Goal: Task Accomplishment & Management: Complete application form

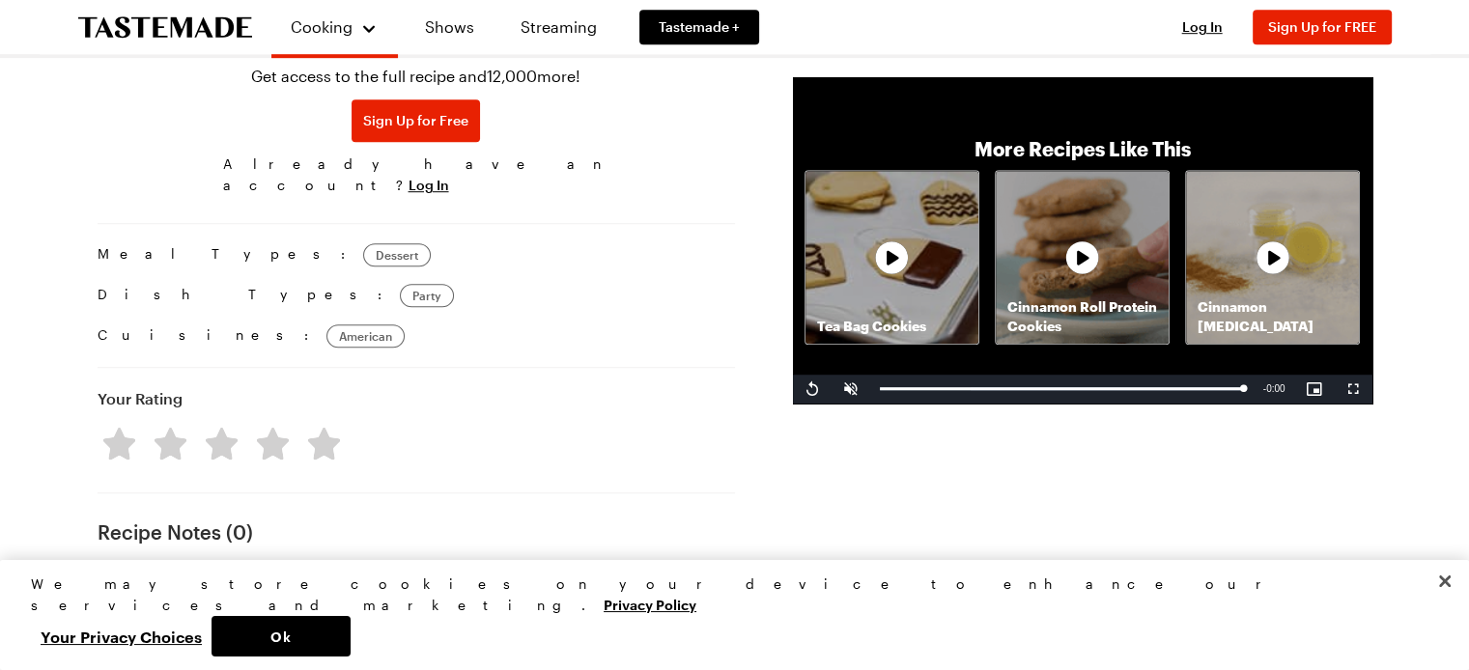
scroll to position [1201, 0]
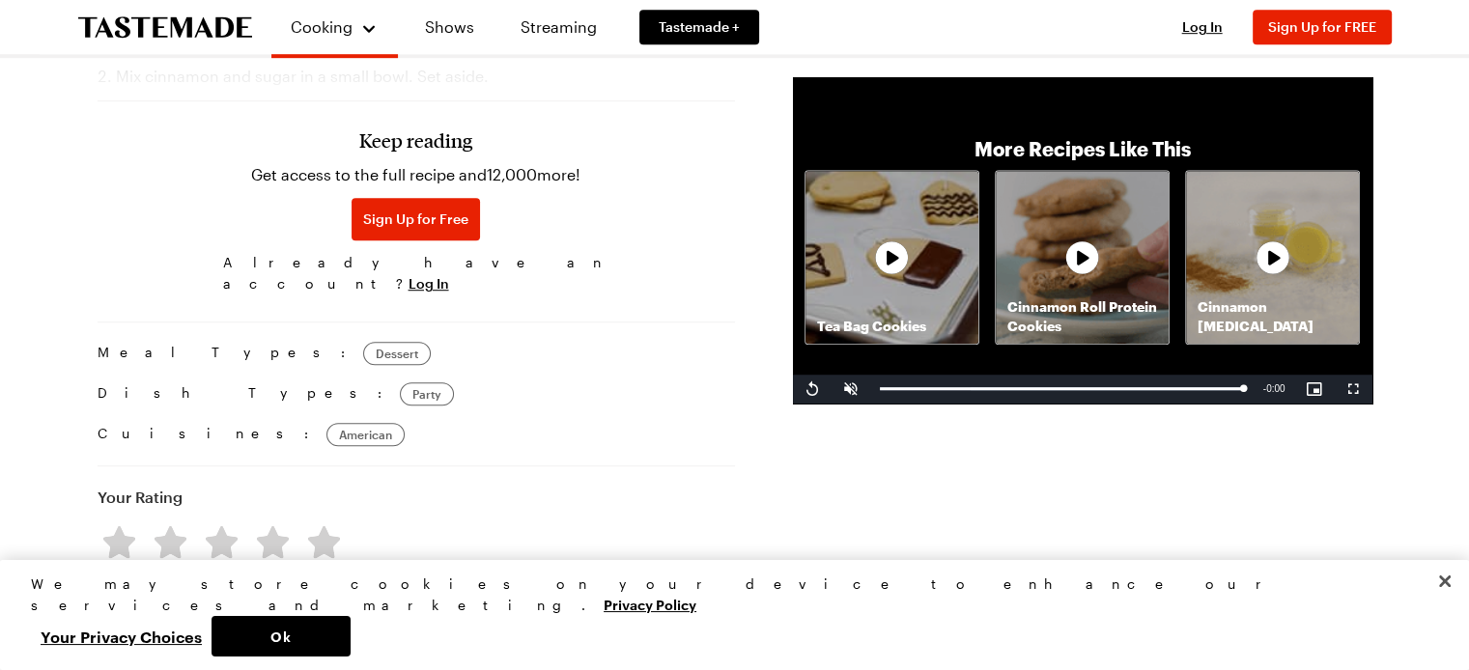
click at [65, 125] on div "Cinnamon Bacon Cookies Bacon isn't just for breakfast! Try it as a fun hit of s…" at bounding box center [735, 197] width 1391 height 2535
click at [449, 274] on span "Log In" at bounding box center [429, 283] width 41 height 19
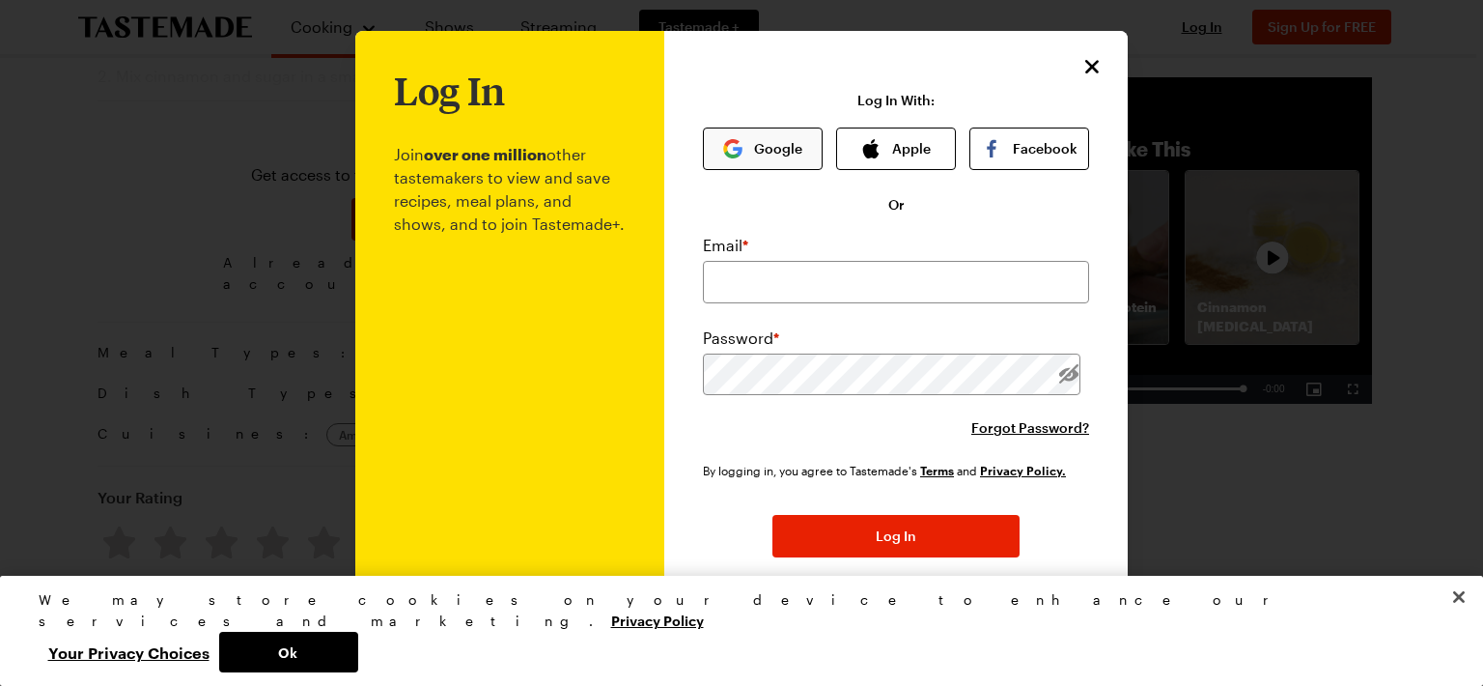
click at [775, 165] on button "Google" at bounding box center [763, 148] width 120 height 42
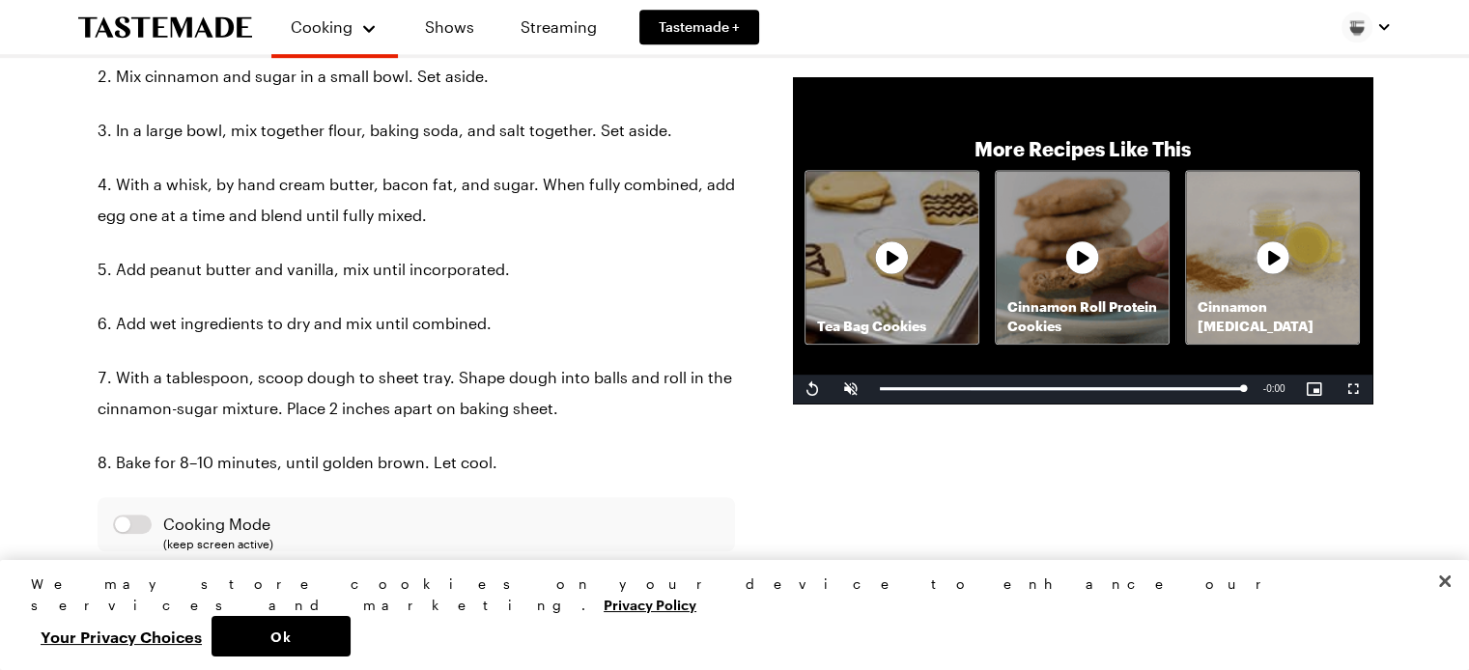
scroll to position [1171, 0]
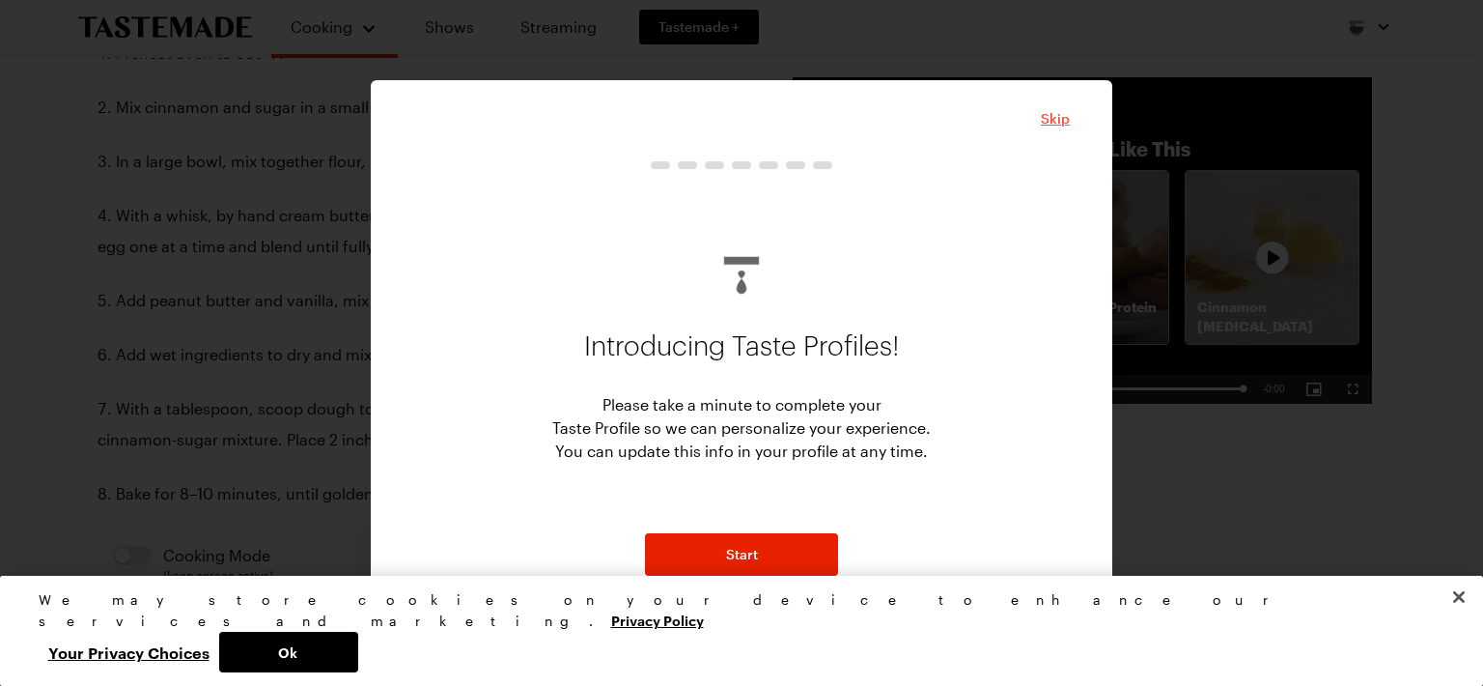
click at [1065, 117] on span "Skip" at bounding box center [1055, 118] width 29 height 19
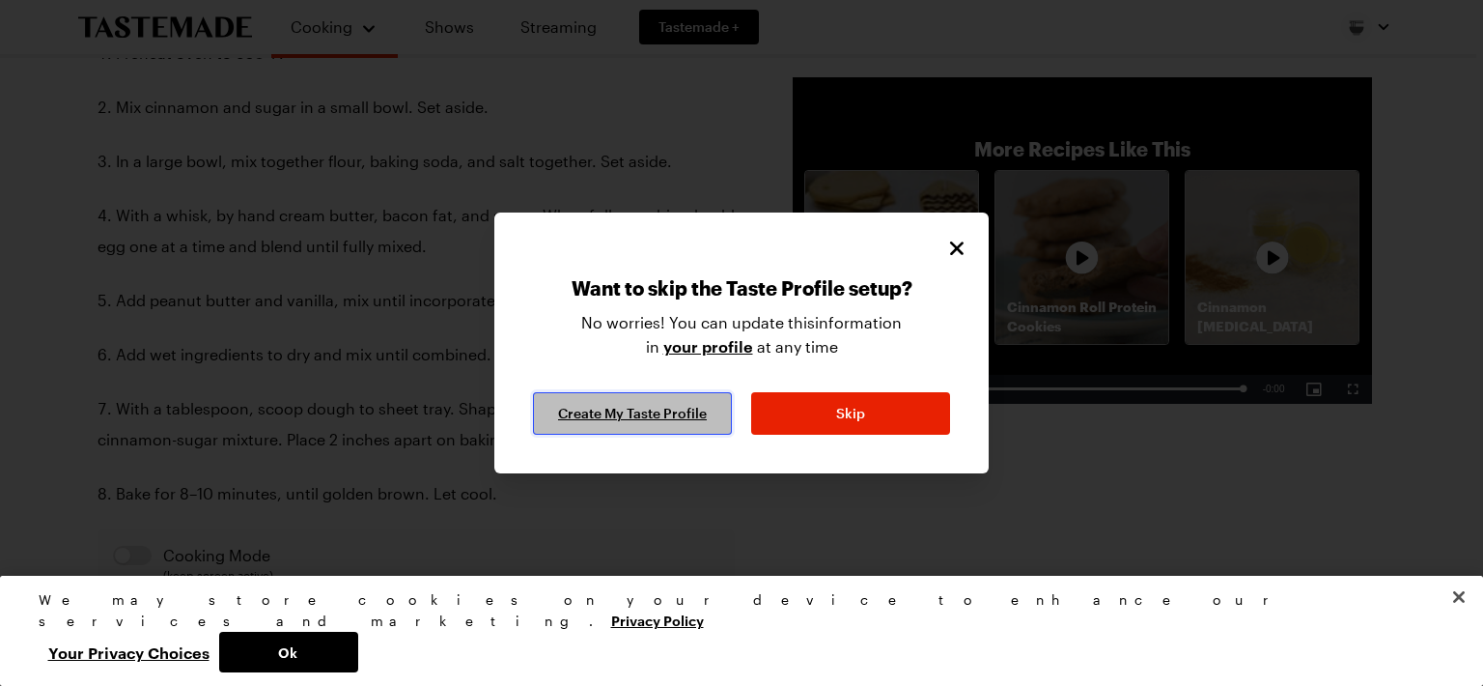
click at [696, 405] on span "Create My Taste Profile" at bounding box center [632, 413] width 149 height 19
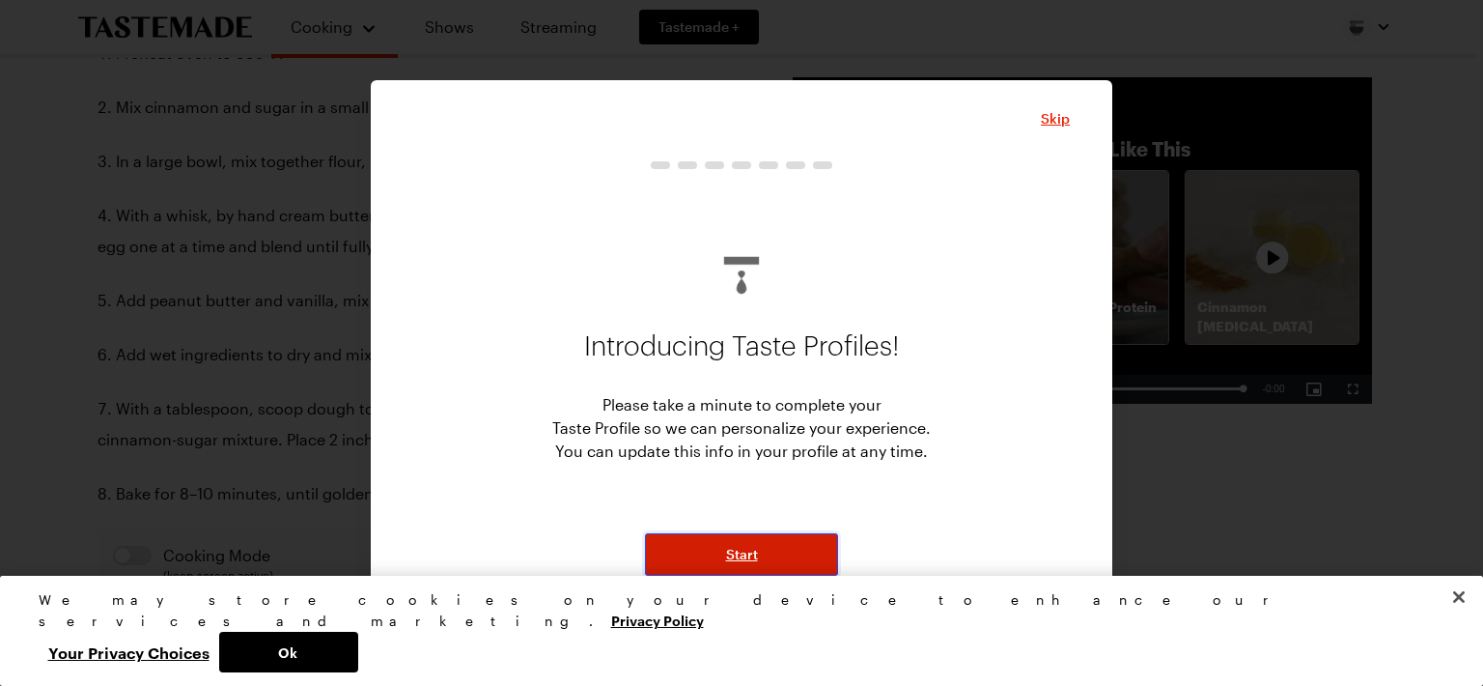
click at [799, 550] on button "Start" at bounding box center [741, 554] width 193 height 42
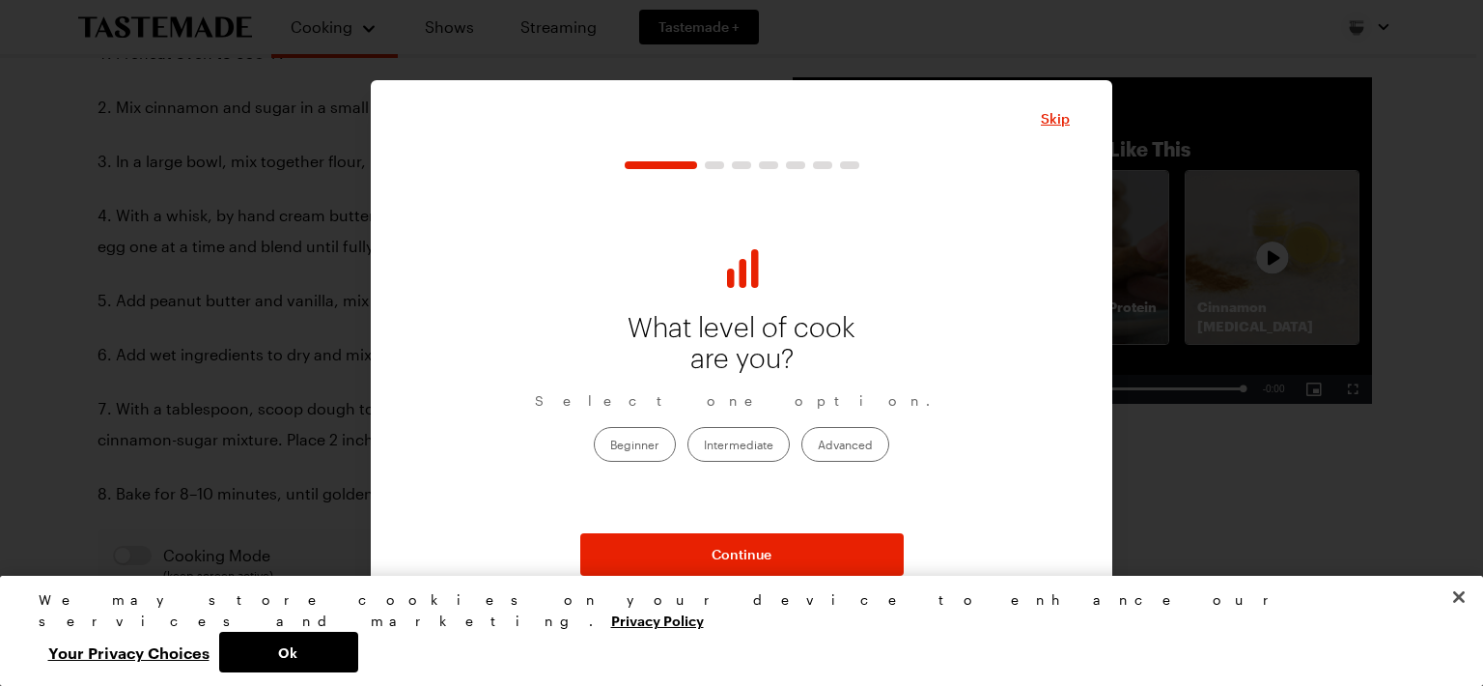
click at [931, 212] on div "What level of cook are you? Select one option. Beginner Intermediate Advanced" at bounding box center [741, 351] width 657 height 341
click at [688, 403] on p "Select one option." at bounding box center [741, 400] width 413 height 21
click at [732, 443] on label "Intermediate" at bounding box center [739, 444] width 102 height 35
click at [704, 446] on input "Intermediate" at bounding box center [704, 446] width 0 height 0
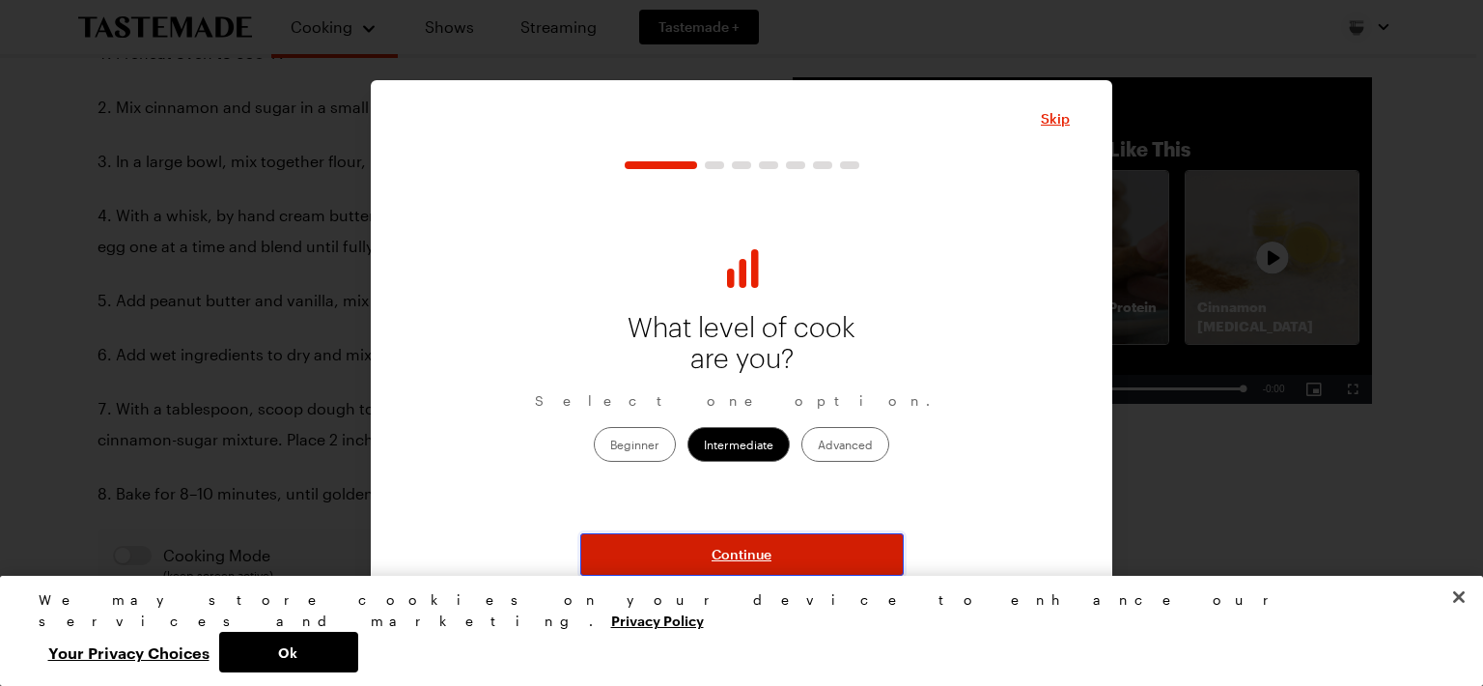
click at [735, 563] on button "Continue" at bounding box center [742, 554] width 324 height 42
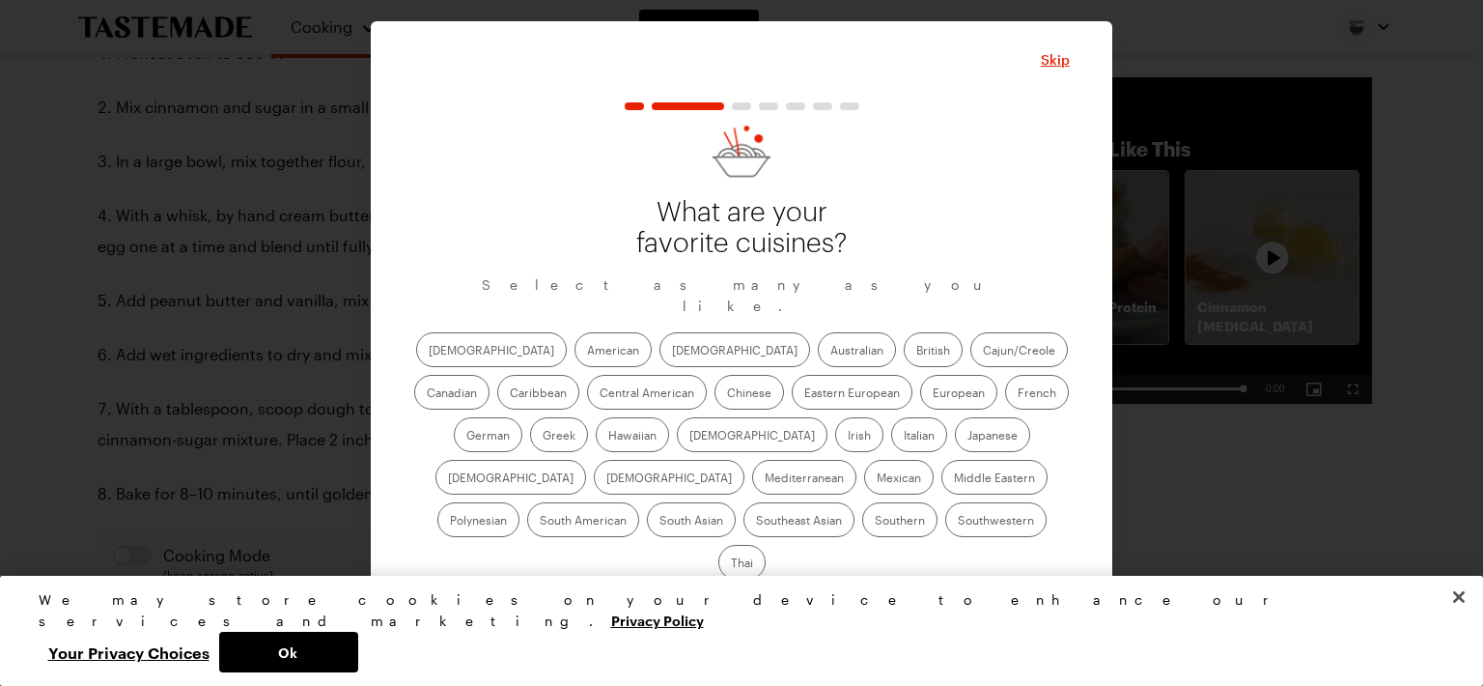
click at [864, 494] on label "Mexican" at bounding box center [899, 477] width 70 height 35
click at [877, 479] on input "Mexican" at bounding box center [877, 479] width 0 height 0
drag, startPoint x: 751, startPoint y: 460, endPoint x: 773, endPoint y: 440, distance: 28.7
click at [955, 440] on label "Japanese" at bounding box center [992, 434] width 75 height 35
drag, startPoint x: 773, startPoint y: 440, endPoint x: 754, endPoint y: 445, distance: 19.0
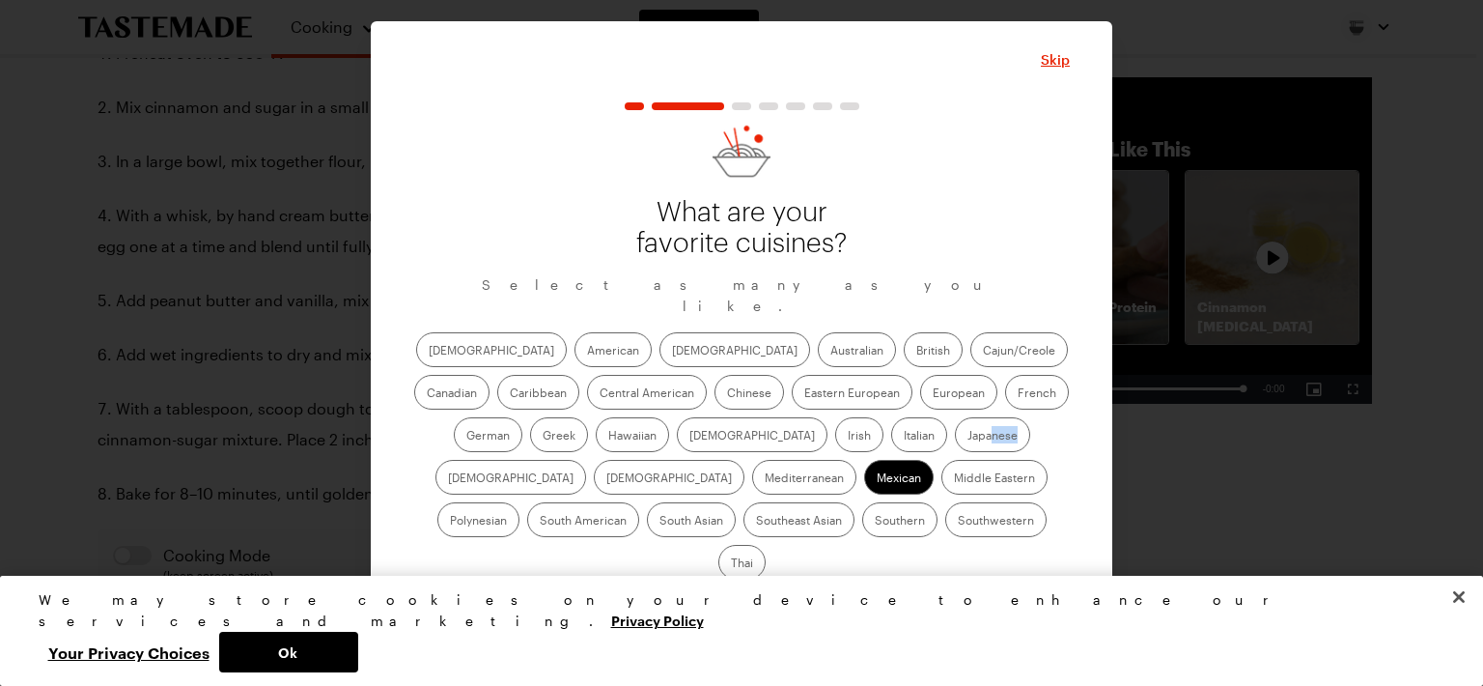
click at [955, 445] on label "Japanese" at bounding box center [992, 434] width 75 height 35
click at [968, 437] on input "Japanese" at bounding box center [968, 437] width 0 height 0
click at [891, 452] on label "Italian" at bounding box center [919, 434] width 56 height 35
click at [904, 437] on input "Italian" at bounding box center [904, 437] width 0 height 0
click at [677, 449] on label "[DEMOGRAPHIC_DATA]" at bounding box center [752, 434] width 151 height 35
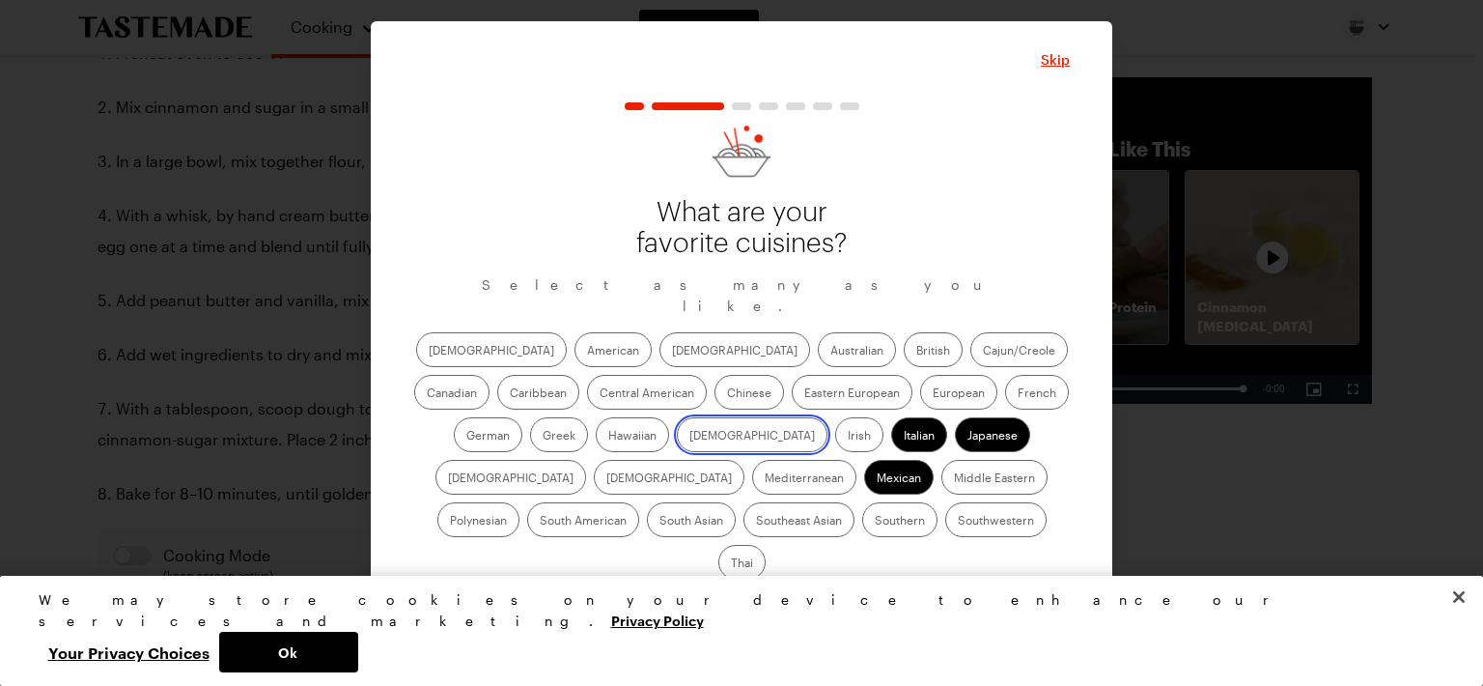
click at [690, 437] on input "[DEMOGRAPHIC_DATA]" at bounding box center [690, 437] width 0 height 0
click at [891, 452] on label "Italian" at bounding box center [919, 434] width 56 height 35
click at [904, 437] on input "Italian" at bounding box center [904, 437] width 0 height 0
click at [660, 360] on label "[DEMOGRAPHIC_DATA]" at bounding box center [735, 349] width 151 height 35
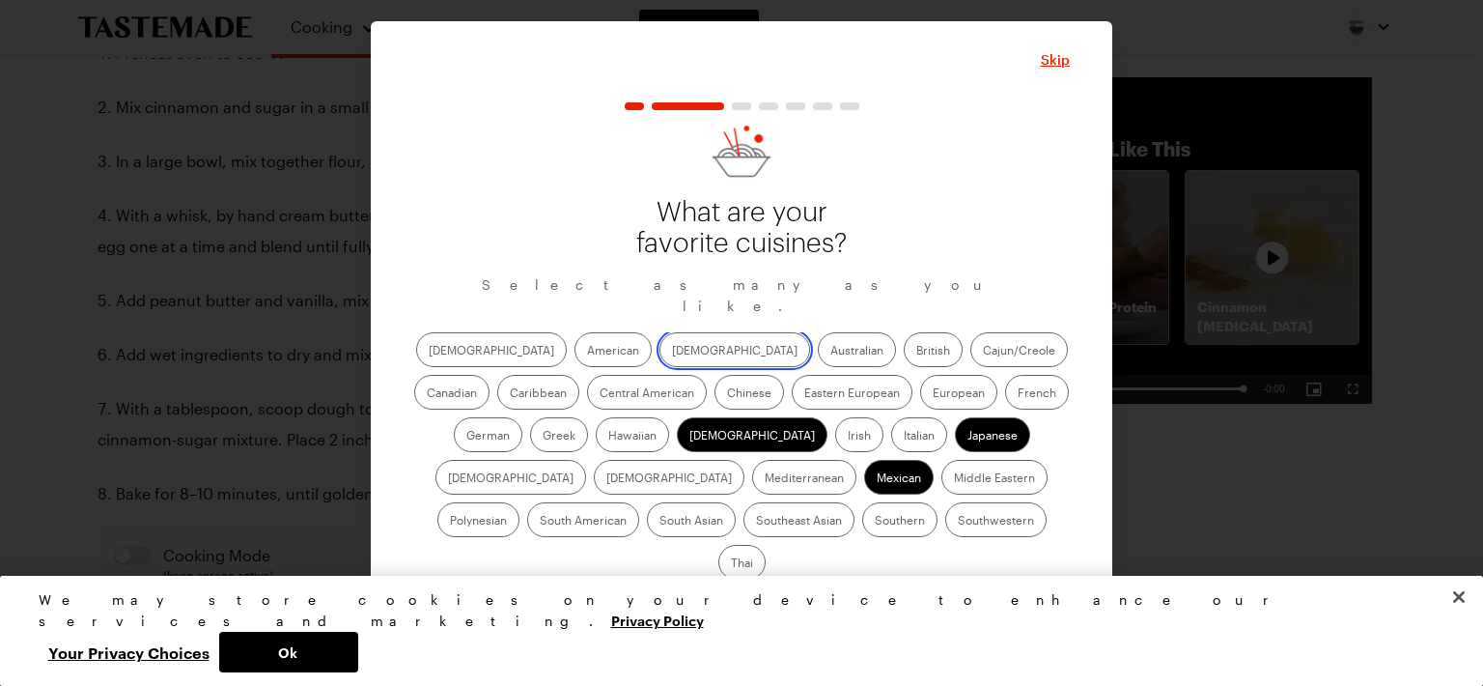
click at [672, 352] on input "[DEMOGRAPHIC_DATA]" at bounding box center [672, 352] width 0 height 0
click at [458, 367] on label "[DEMOGRAPHIC_DATA]" at bounding box center [491, 349] width 151 height 35
click at [429, 352] on input "[DEMOGRAPHIC_DATA]" at bounding box center [429, 352] width 0 height 0
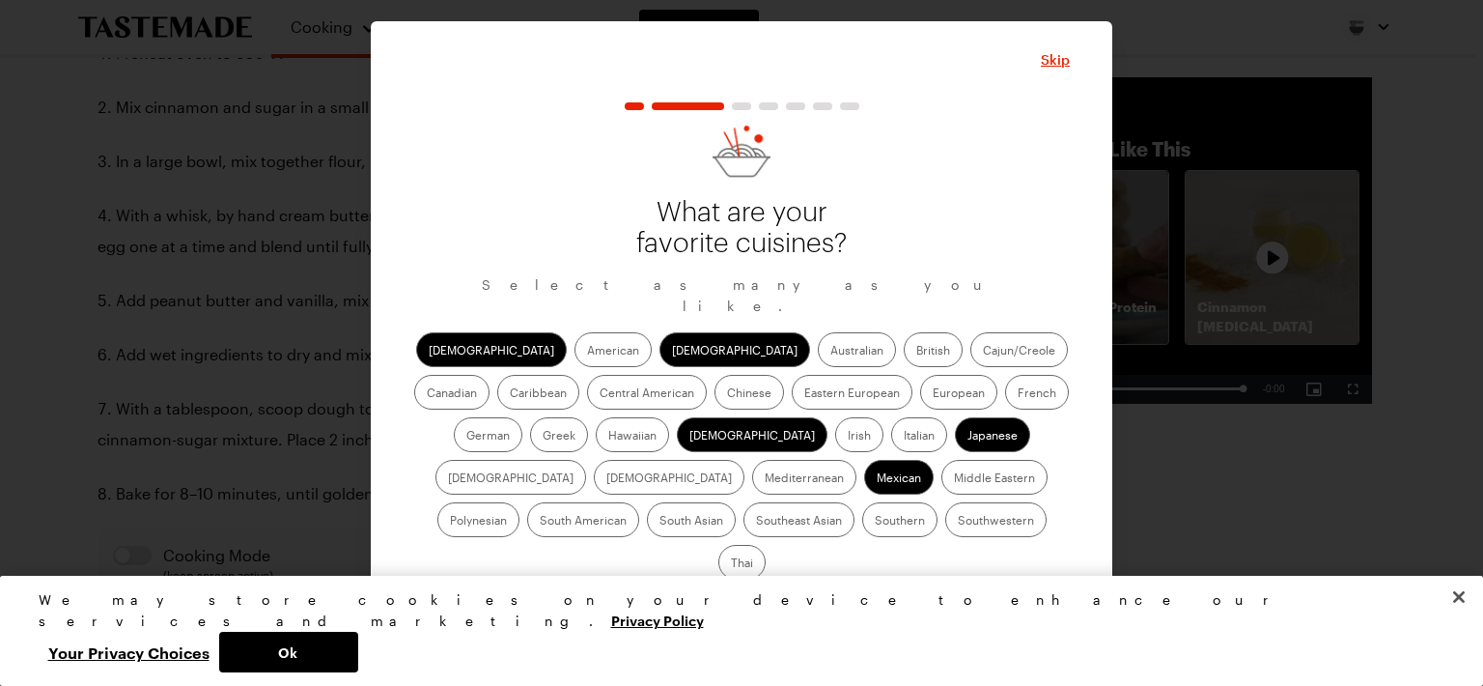
click at [942, 470] on label "Middle Eastern" at bounding box center [995, 477] width 106 height 35
click at [954, 479] on Eastern "Middle Eastern" at bounding box center [954, 479] width 0 height 0
click at [522, 417] on label "German" at bounding box center [488, 434] width 69 height 35
click at [466, 437] on input "German" at bounding box center [466, 437] width 0 height 0
click at [575, 367] on label "American" at bounding box center [613, 349] width 77 height 35
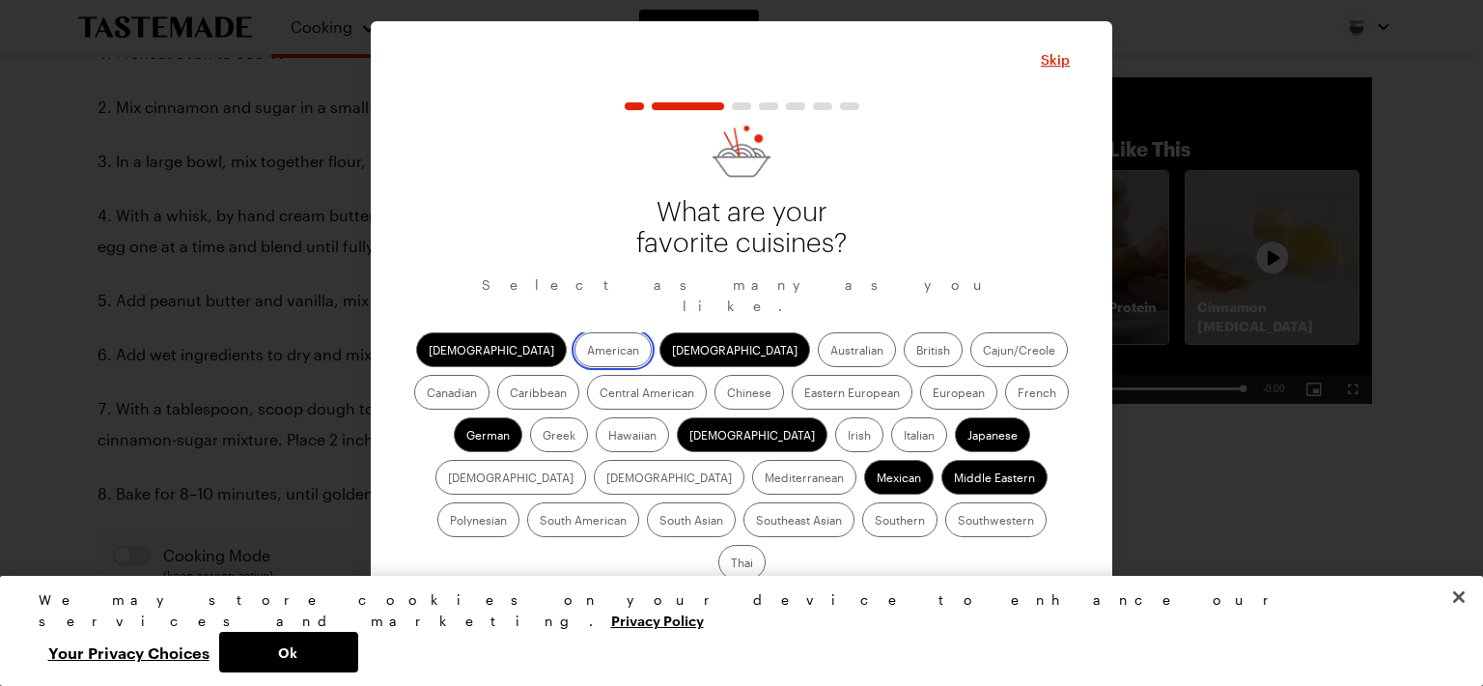
click at [587, 352] on input "American" at bounding box center [587, 352] width 0 height 0
click at [575, 367] on label "American" at bounding box center [613, 349] width 77 height 35
click at [587, 352] on input "American" at bounding box center [587, 352] width 0 height 0
click at [575, 366] on label "American" at bounding box center [613, 349] width 77 height 35
click at [587, 352] on input "American" at bounding box center [587, 352] width 0 height 0
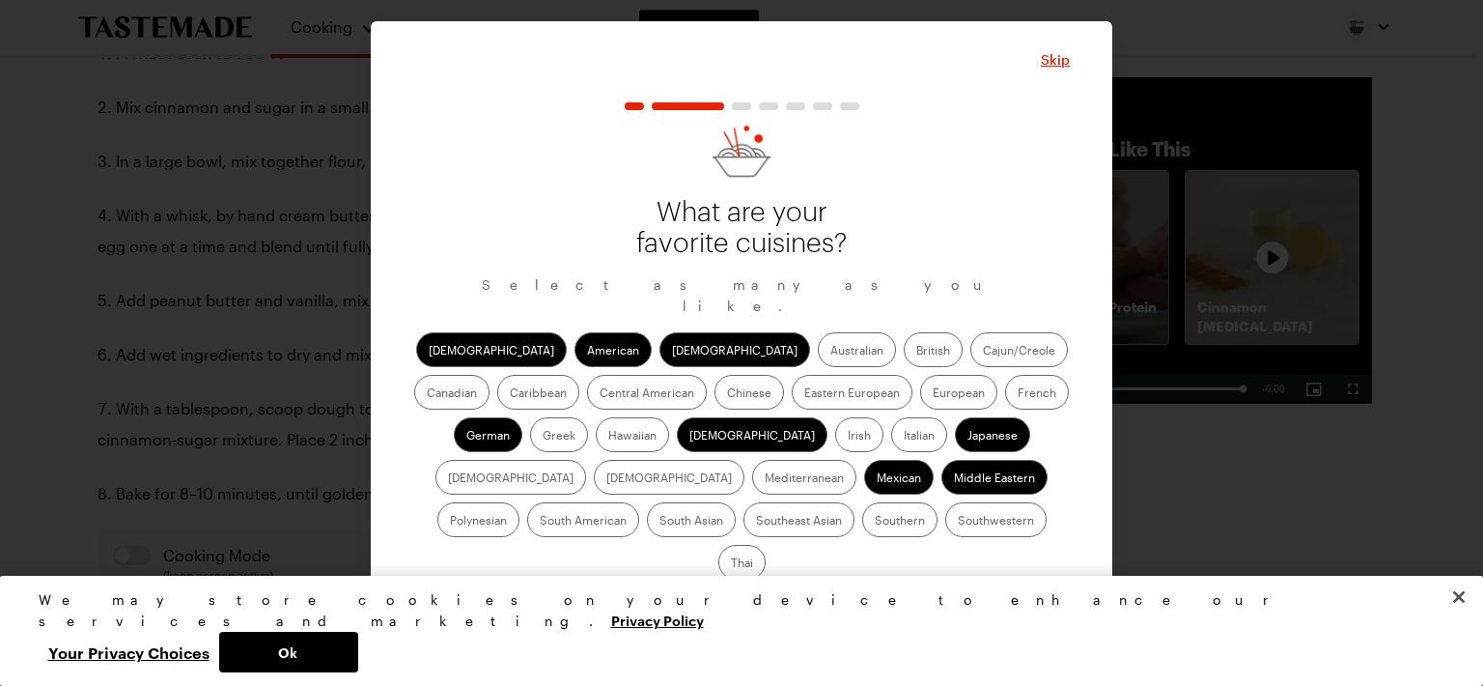
click at [659, 591] on button "Continue" at bounding box center [742, 612] width 324 height 42
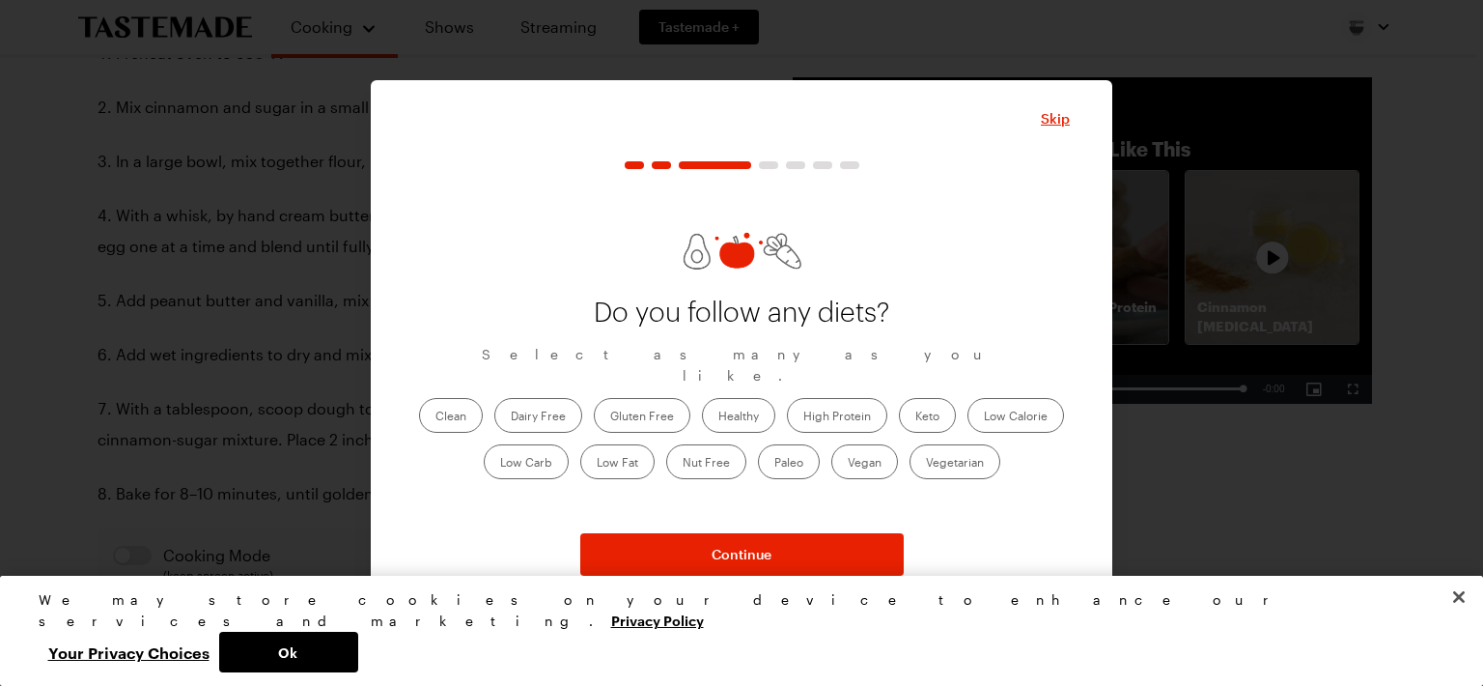
click at [740, 406] on label "Healthy" at bounding box center [738, 415] width 73 height 35
click at [719, 417] on input "Healthy" at bounding box center [719, 417] width 0 height 0
click at [1021, 398] on label "Low Calorie" at bounding box center [1016, 415] width 97 height 35
click at [984, 417] on Calorie "Low Calorie" at bounding box center [984, 417] width 0 height 0
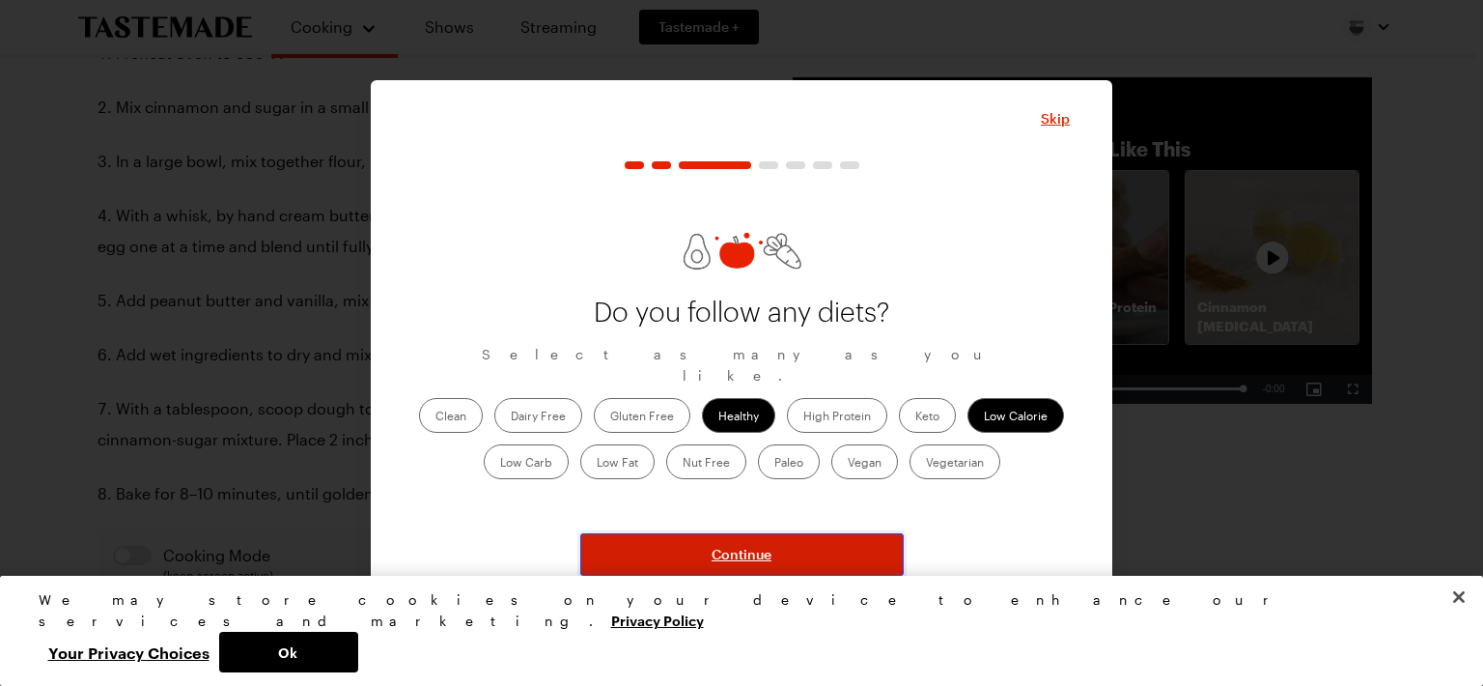
click at [872, 562] on button "Continue" at bounding box center [742, 554] width 324 height 42
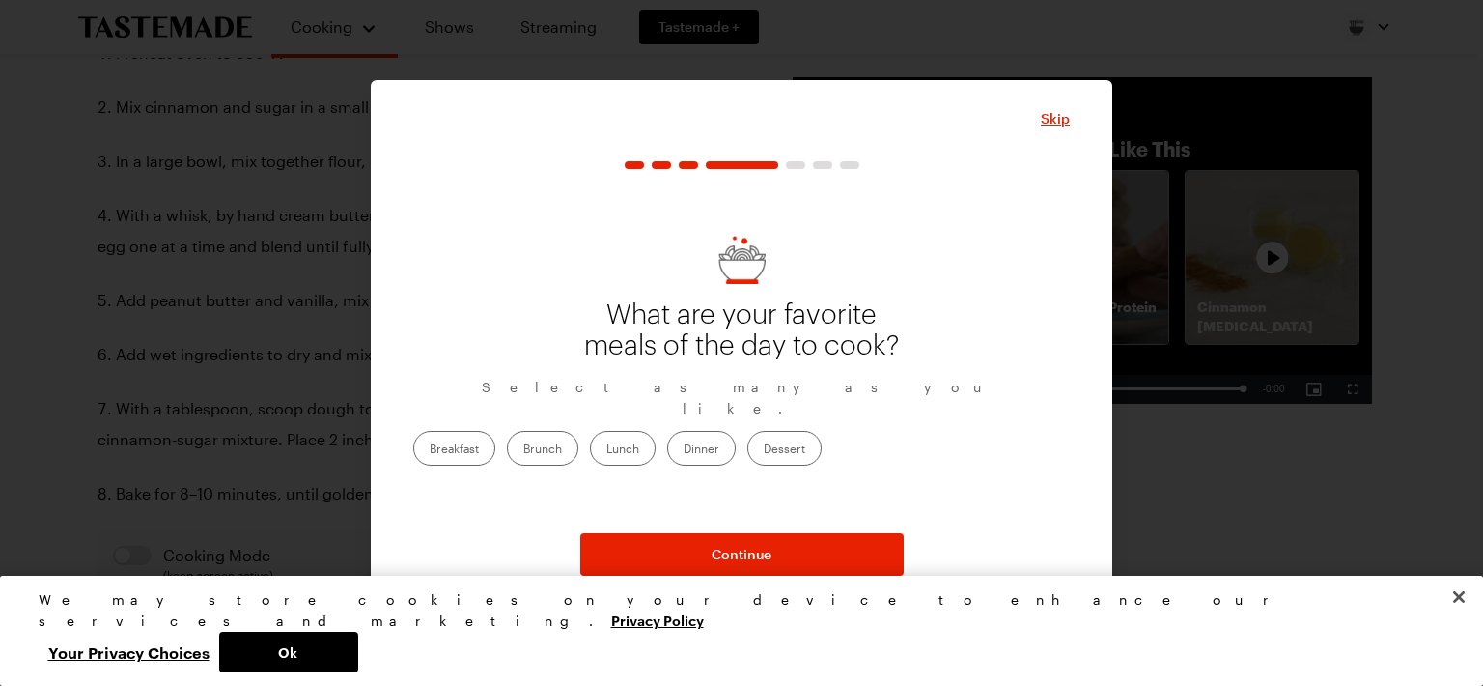
click at [736, 442] on label "Dinner" at bounding box center [701, 448] width 69 height 35
click at [684, 450] on input "Dinner" at bounding box center [684, 450] width 0 height 0
click at [656, 449] on label "Lunch" at bounding box center [623, 448] width 66 height 35
click at [607, 450] on input "Lunch" at bounding box center [607, 450] width 0 height 0
click at [579, 450] on label "Brunch" at bounding box center [542, 448] width 71 height 35
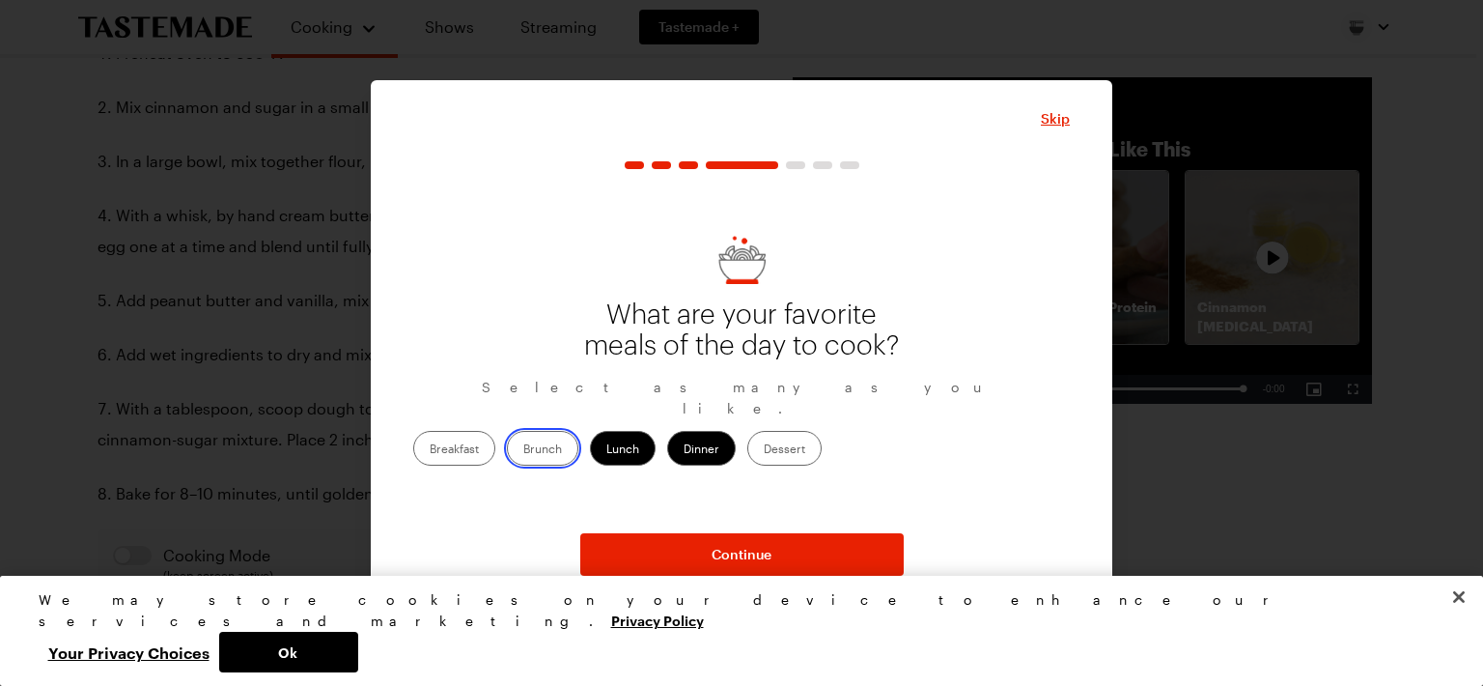
click at [523, 450] on input "Brunch" at bounding box center [523, 450] width 0 height 0
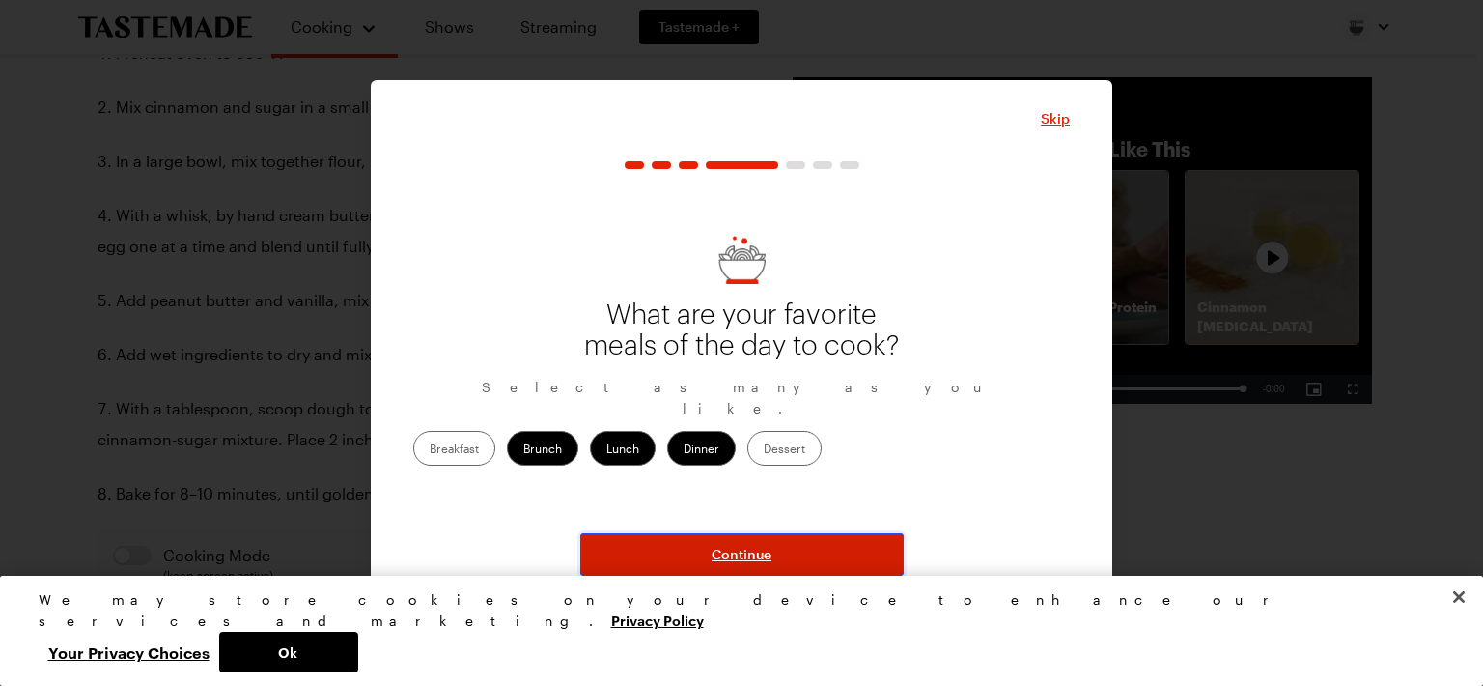
click at [703, 550] on button "Continue" at bounding box center [742, 554] width 324 height 42
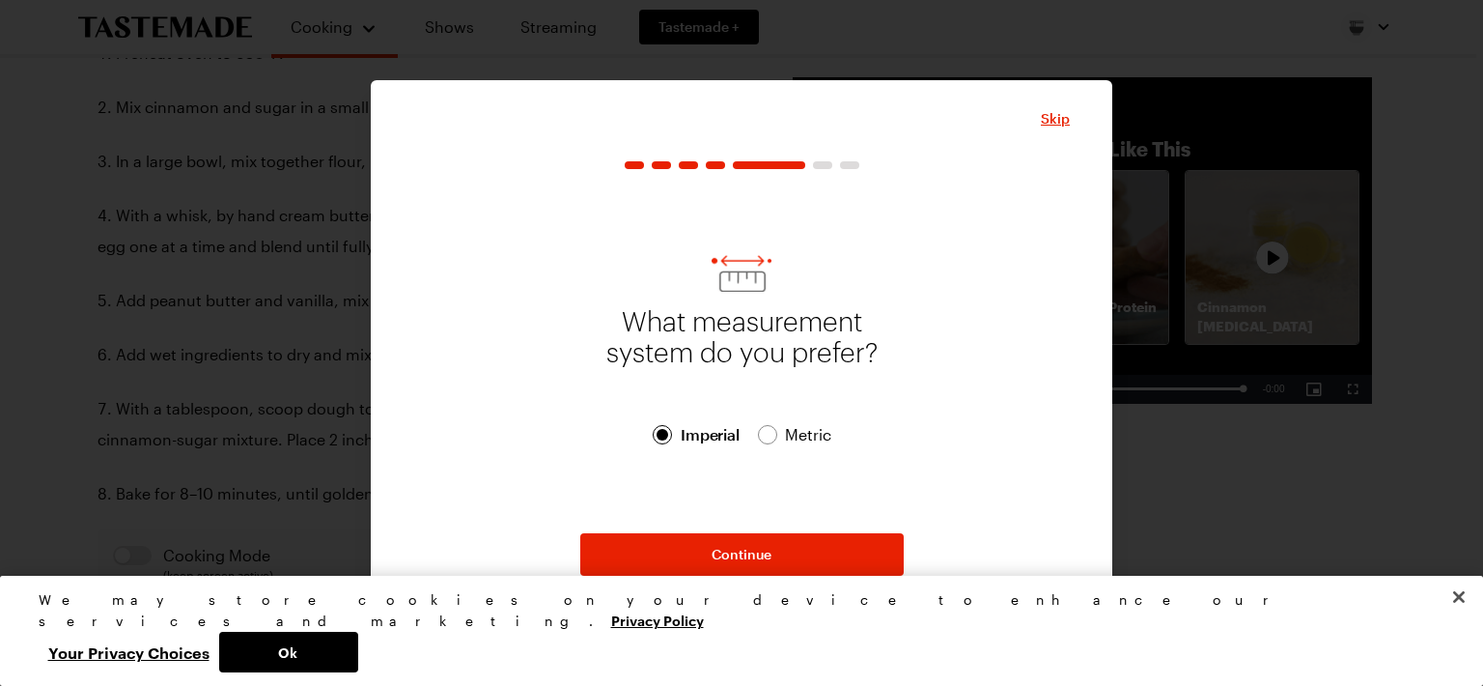
click at [773, 456] on div "What measurement system do you prefer? Imperial Imperial Metric Metric" at bounding box center [741, 351] width 657 height 341
click at [762, 436] on div at bounding box center [768, 435] width 12 height 12
click at [684, 437] on span "Imperial" at bounding box center [710, 434] width 61 height 23
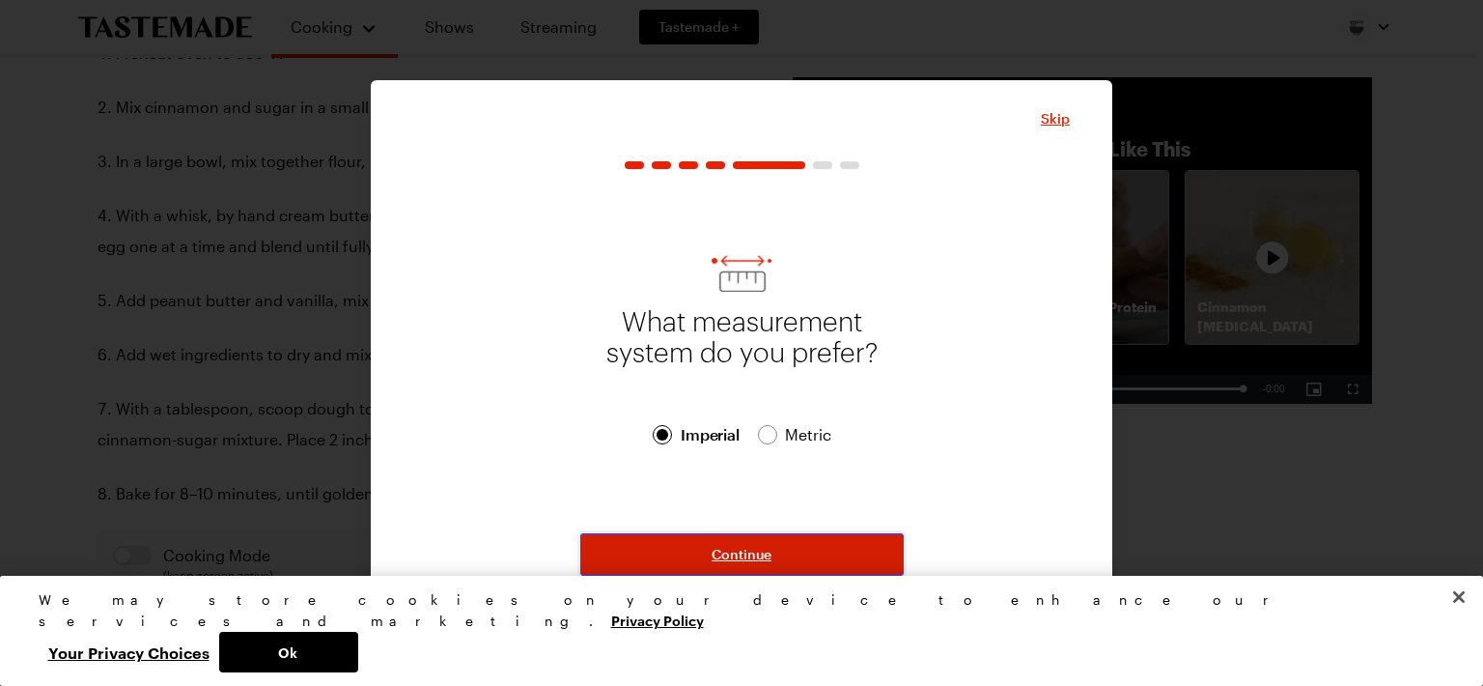
click at [705, 555] on button "Continue" at bounding box center [742, 554] width 324 height 42
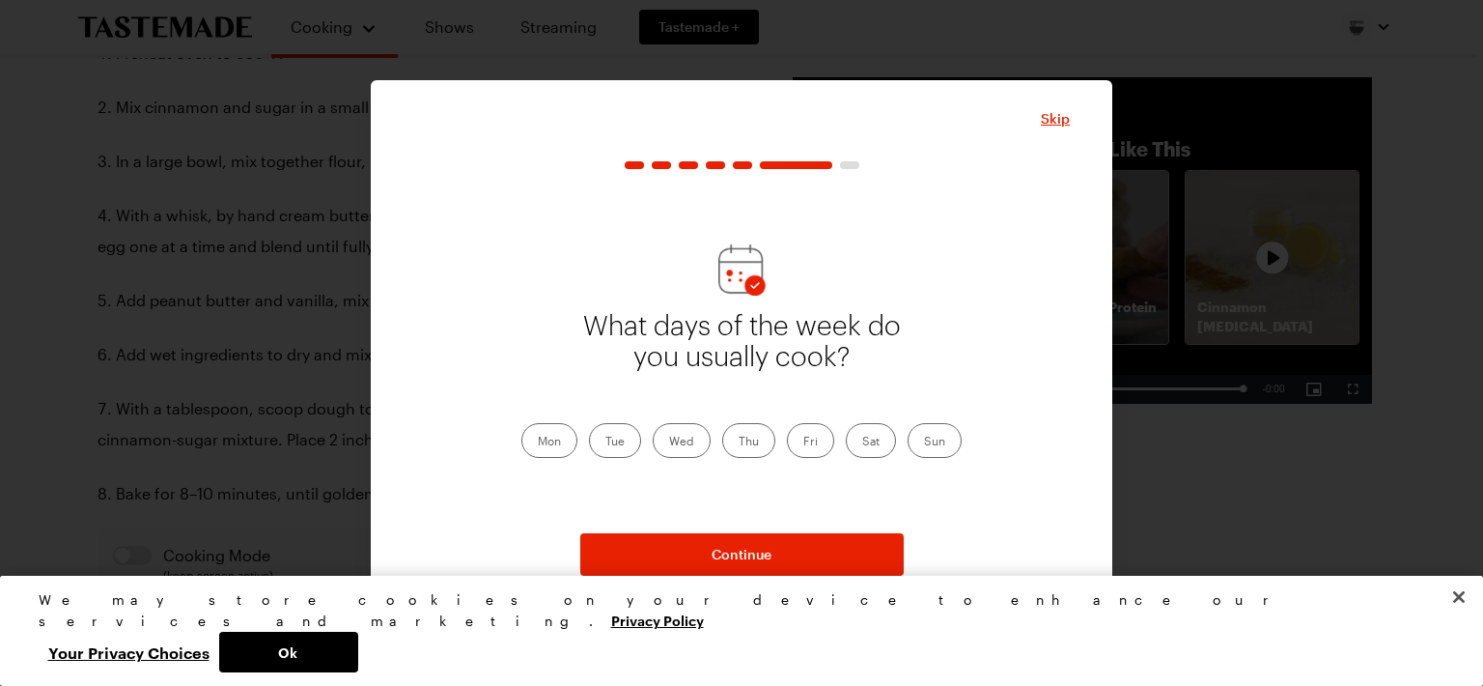
click at [869, 431] on label "Sat" at bounding box center [871, 440] width 50 height 35
click at [862, 442] on input "Sat" at bounding box center [862, 442] width 0 height 0
click at [928, 445] on label "Sun" at bounding box center [935, 440] width 54 height 35
click at [924, 442] on input "Sun" at bounding box center [924, 442] width 0 height 0
click at [711, 434] on div "Mon Tue Wed Thu Fri Sat Sun" at bounding box center [742, 440] width 440 height 35
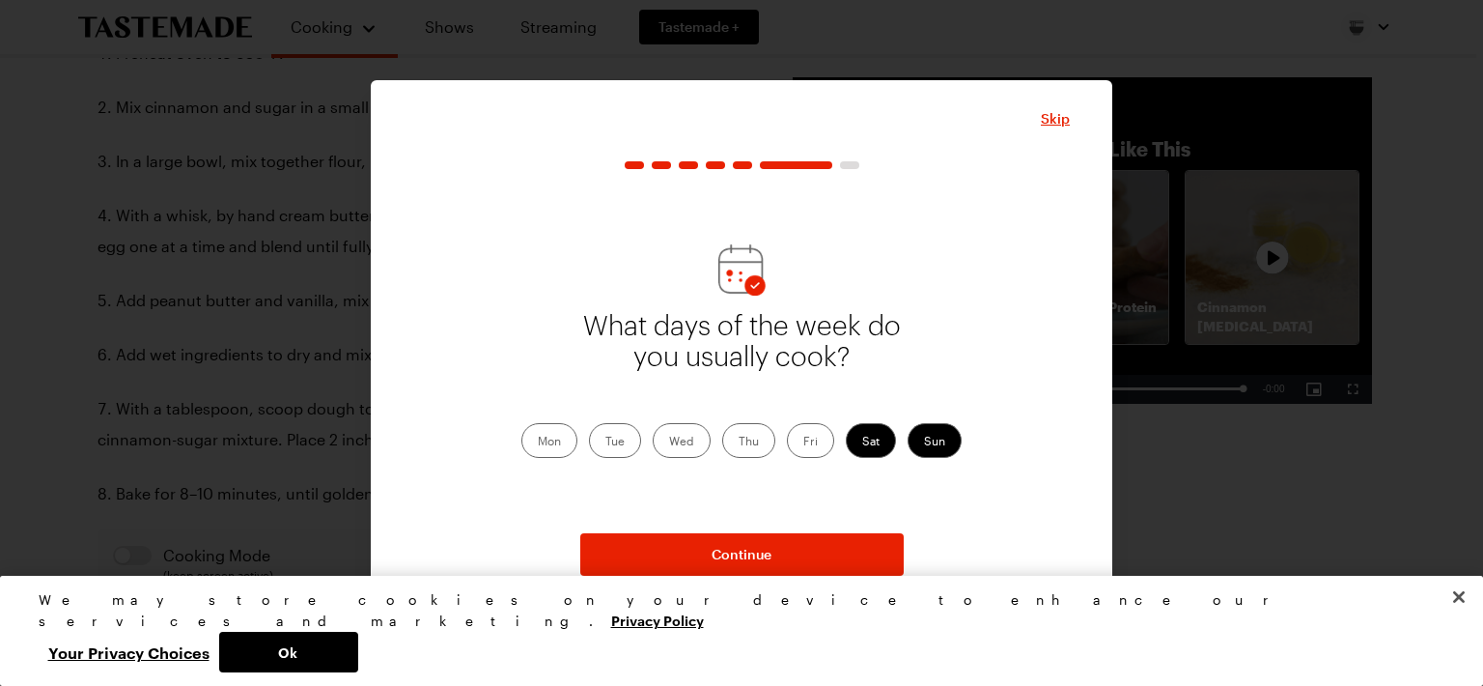
click at [700, 441] on label "Wed" at bounding box center [682, 440] width 58 height 35
click at [669, 442] on input "Wed" at bounding box center [669, 442] width 0 height 0
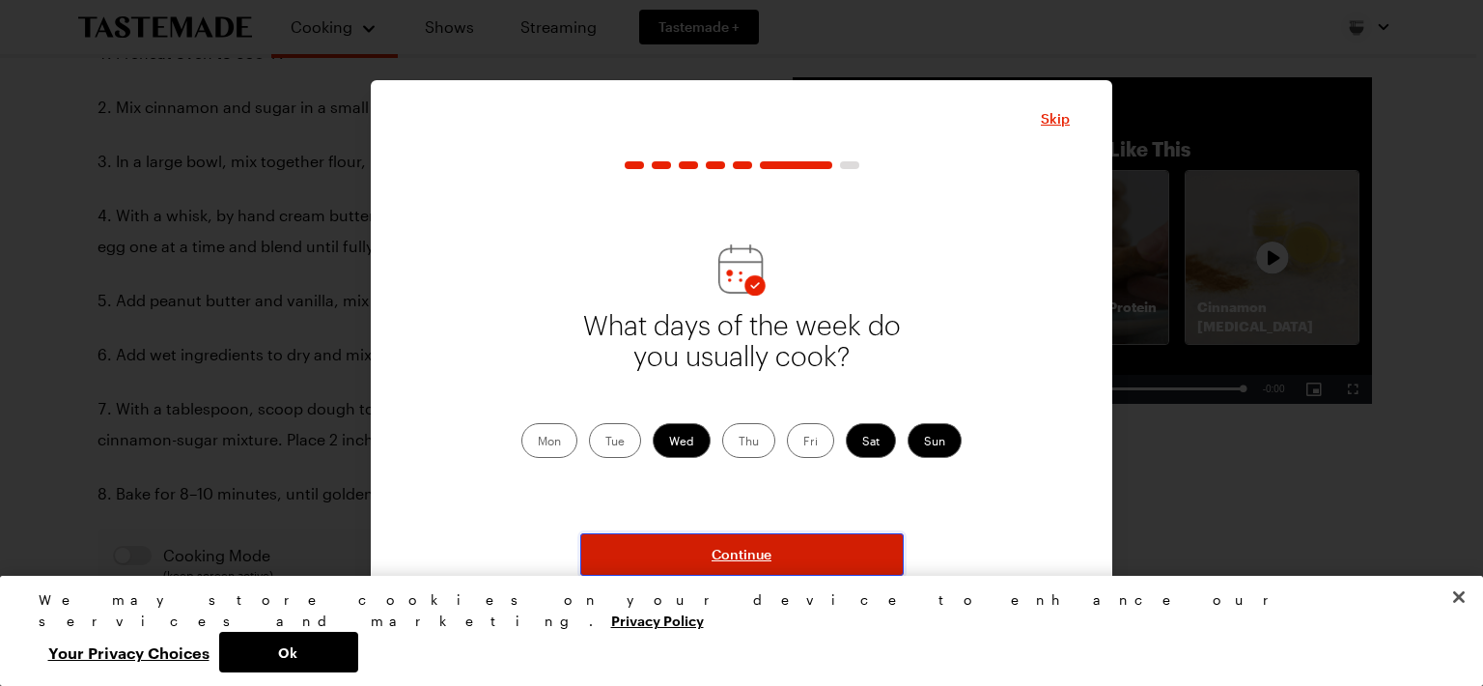
click at [745, 558] on span "Continue" at bounding box center [742, 554] width 60 height 19
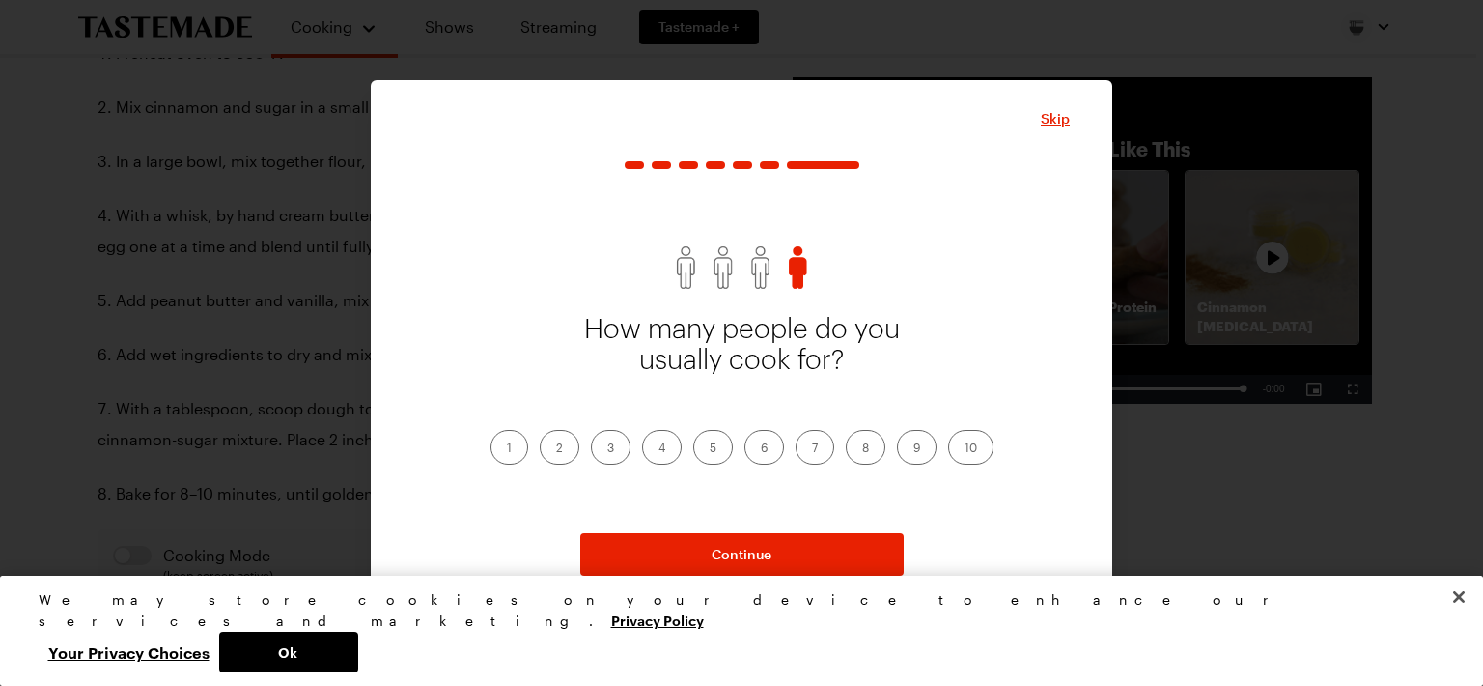
click at [568, 438] on label "2" at bounding box center [560, 447] width 40 height 35
click at [556, 449] on input "2" at bounding box center [556, 449] width 0 height 0
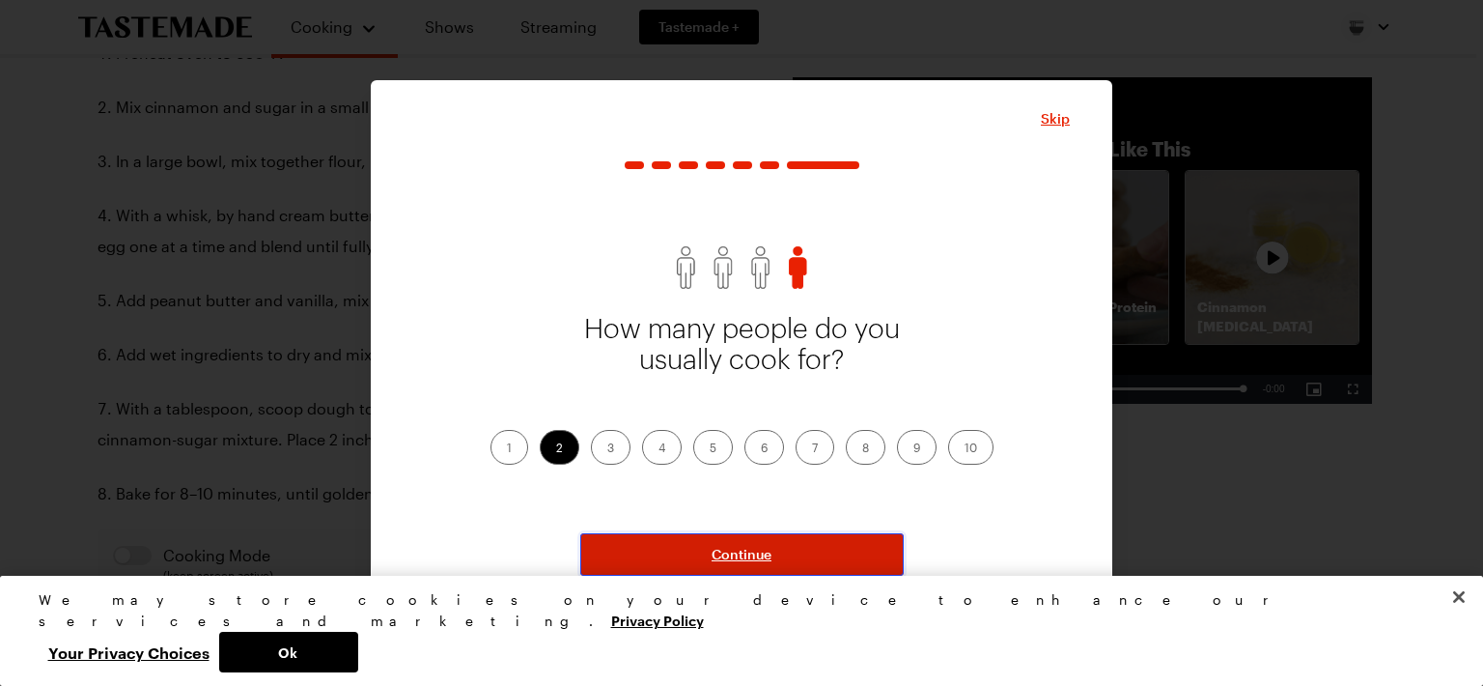
click at [730, 540] on button "Continue" at bounding box center [742, 554] width 324 height 42
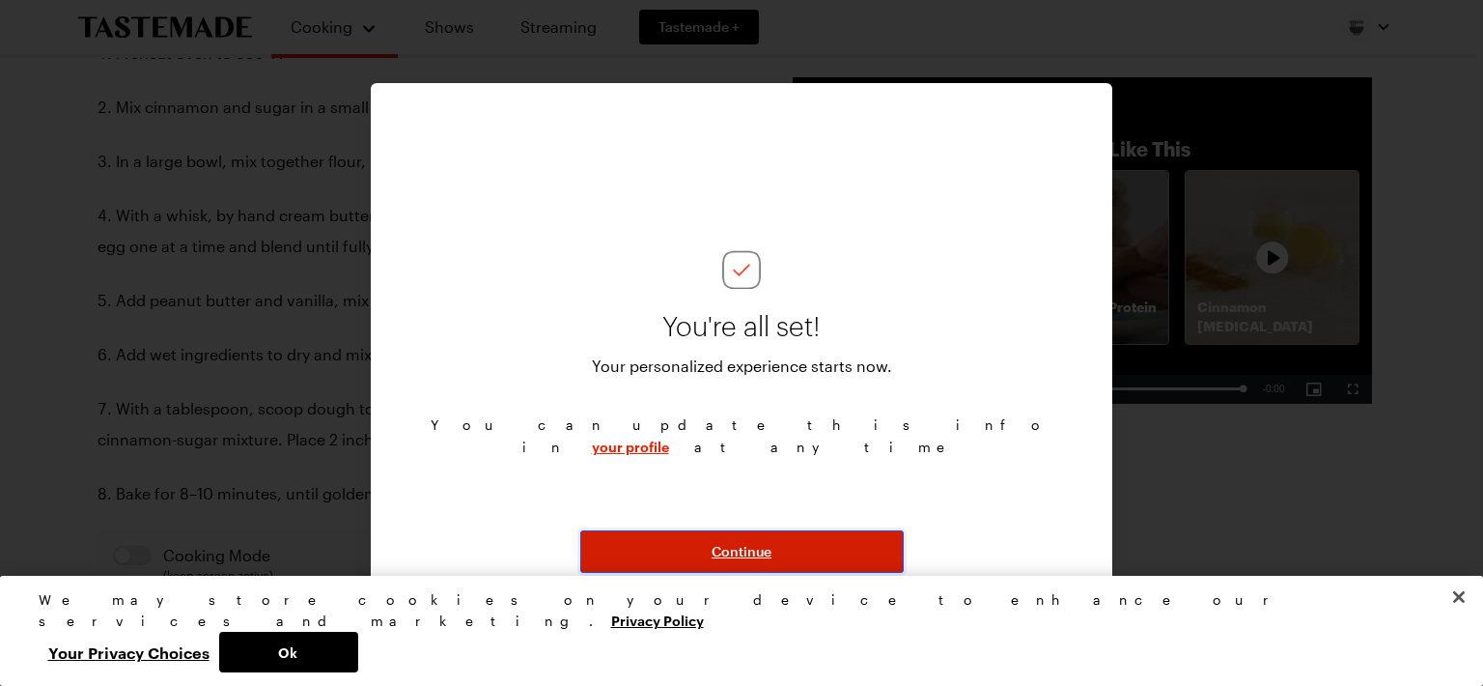
click at [730, 540] on button "Continue" at bounding box center [742, 551] width 324 height 42
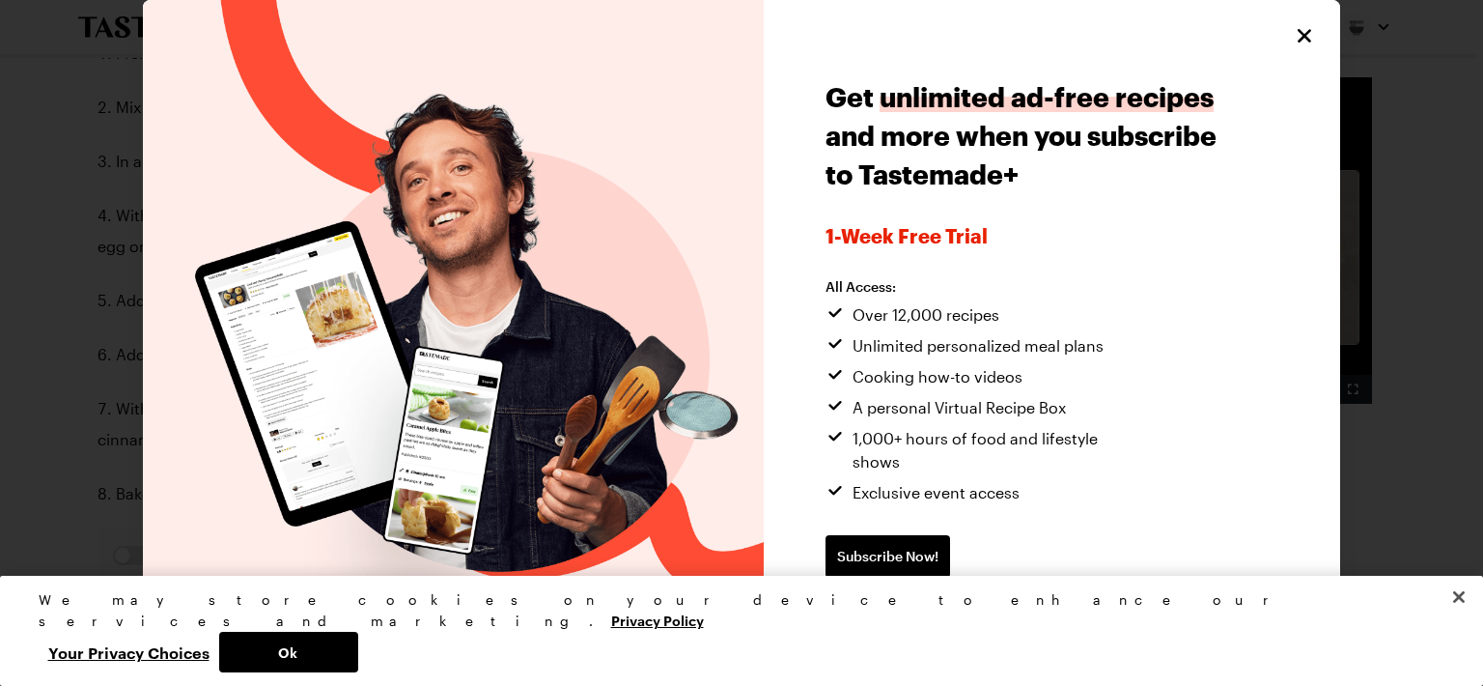
click at [1319, 34] on div "Get unlimited ad-free recipes and more when you subscribe to Tastemade+ 1-week …" at bounding box center [1052, 352] width 577 height 705
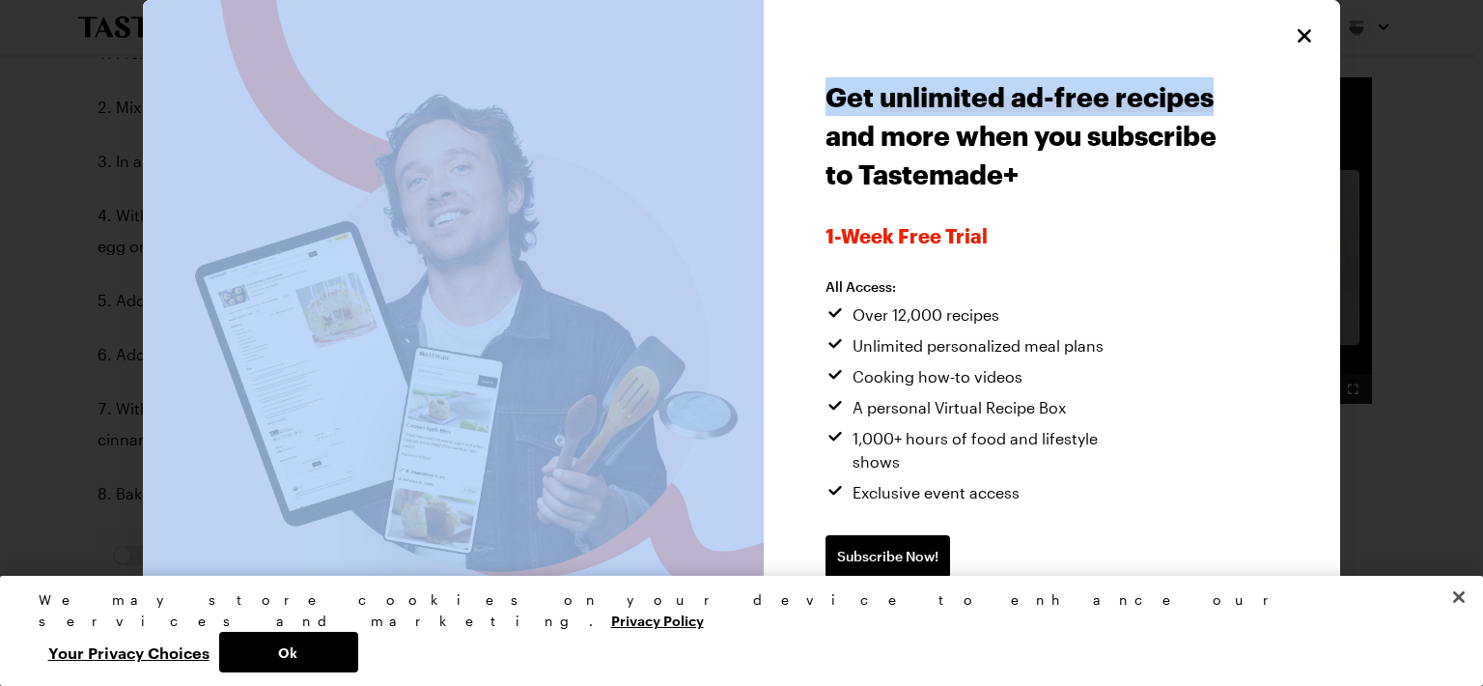
drag, startPoint x: 1319, startPoint y: 34, endPoint x: 1309, endPoint y: 38, distance: 11.3
click at [1309, 38] on div "Get unlimited ad-free recipes and more when you subscribe to Tastemade+ 1-week …" at bounding box center [742, 352] width 1198 height 705
click at [1301, 40] on icon "Close" at bounding box center [1305, 34] width 23 height 23
type textarea "x"
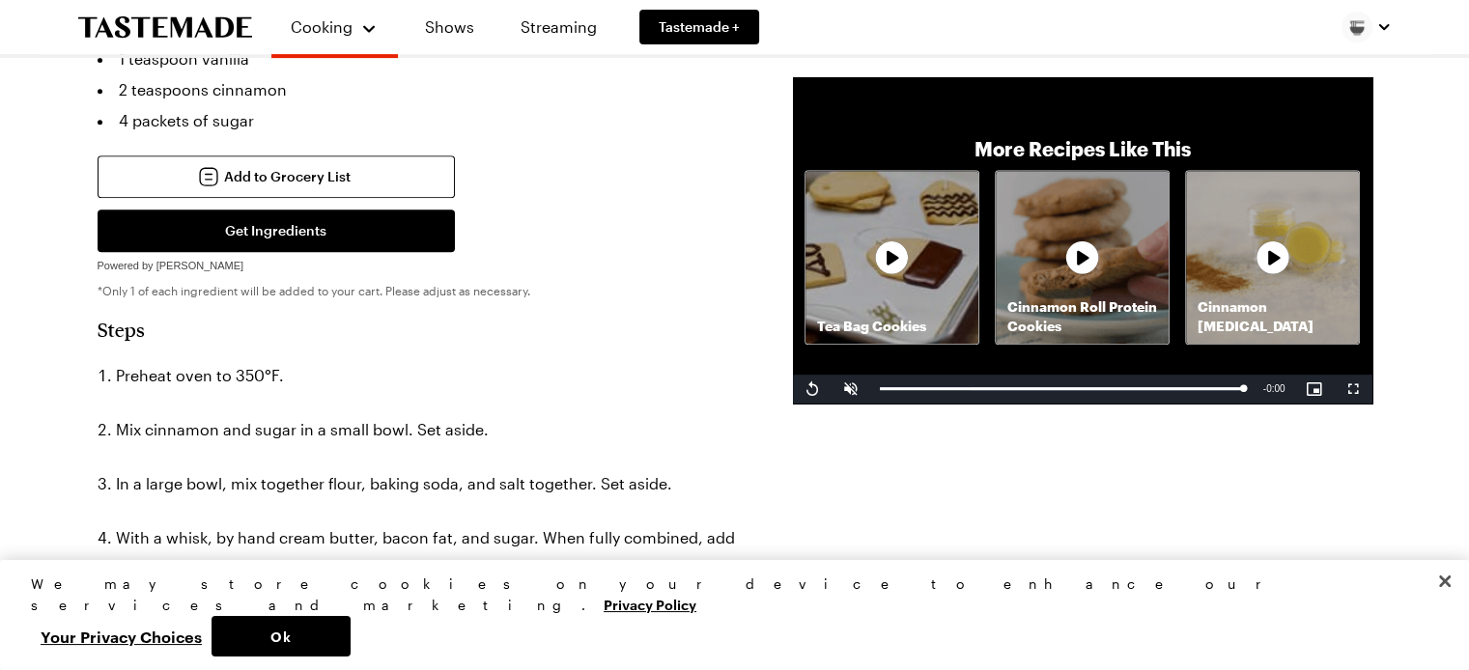
scroll to position [848, 8]
